Goal: Task Accomplishment & Management: Complete application form

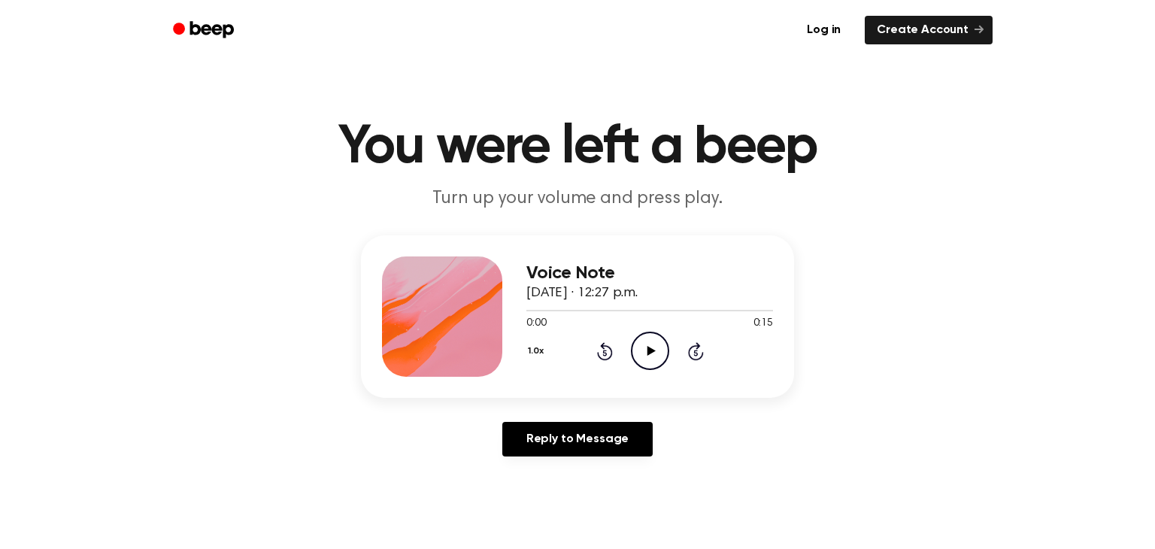
click at [651, 332] on circle at bounding box center [649, 350] width 37 height 37
click at [597, 352] on icon at bounding box center [605, 351] width 16 height 18
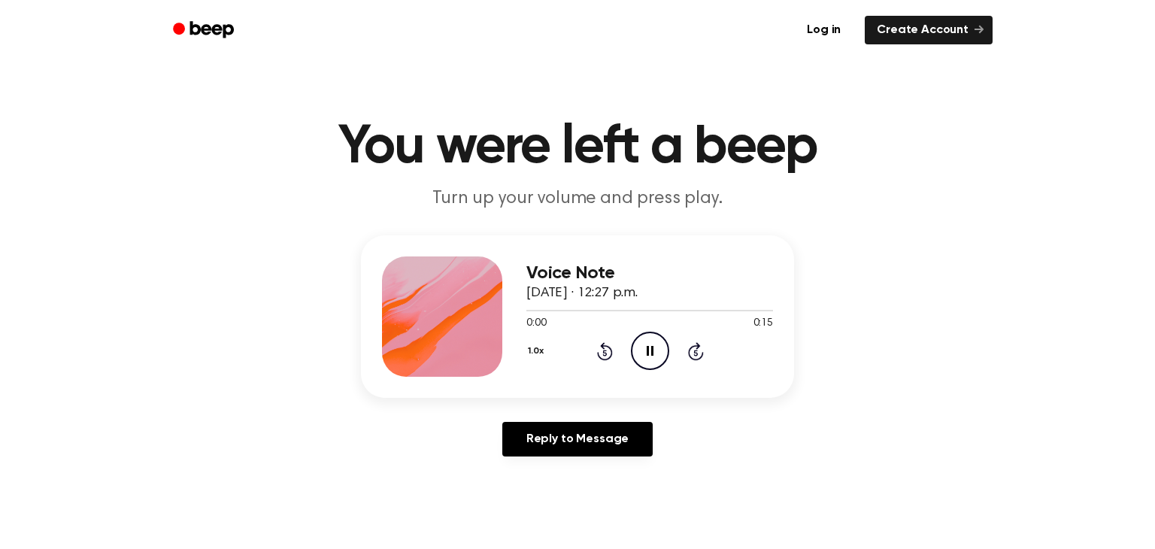
click at [597, 352] on icon at bounding box center [605, 351] width 16 height 18
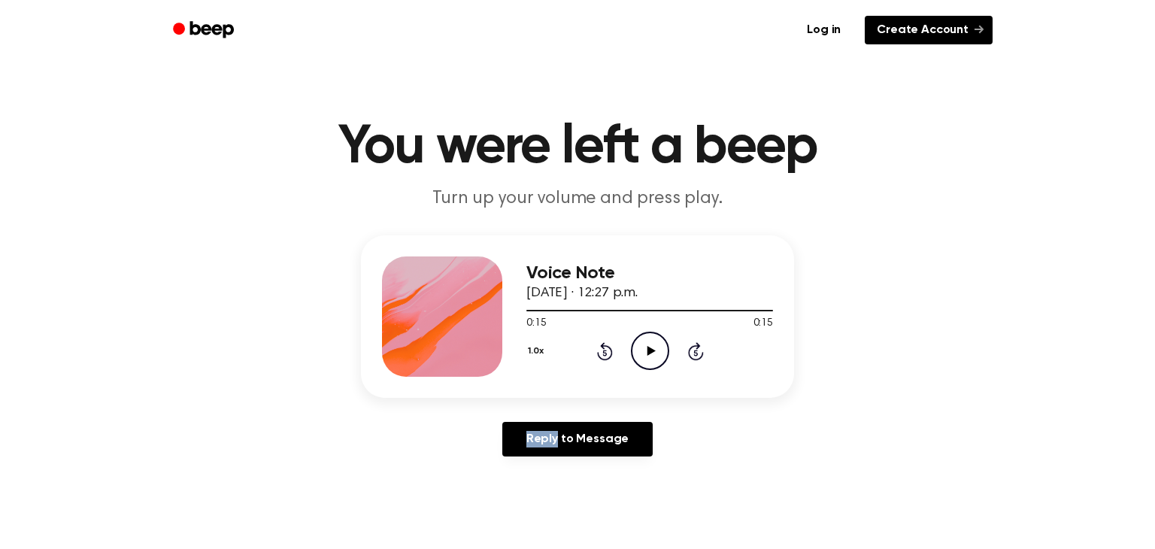
click at [950, 37] on link "Create Account" at bounding box center [928, 30] width 128 height 29
